Goal: Unclear

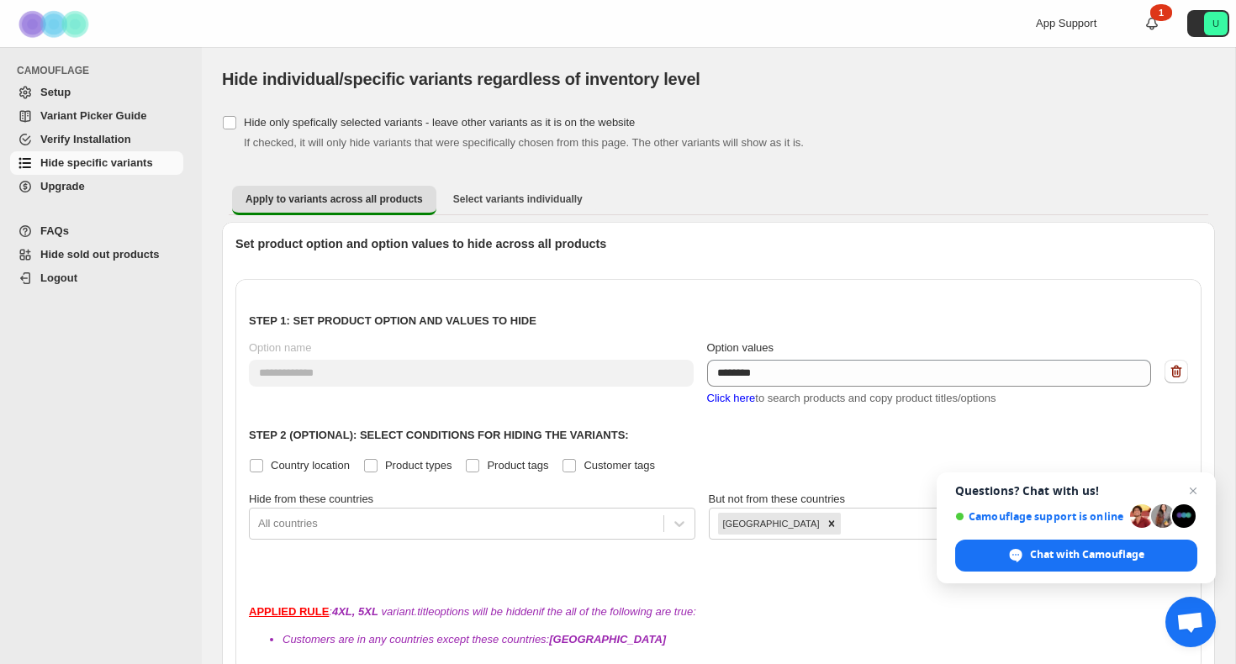
scroll to position [952, 0]
